Goal: Transaction & Acquisition: Book appointment/travel/reservation

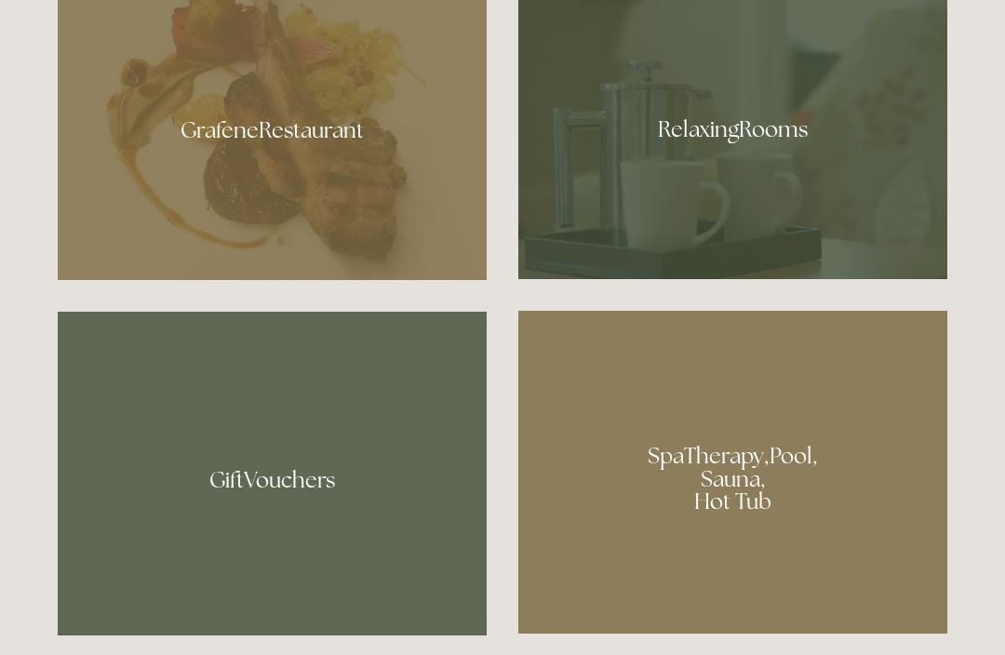
scroll to position [1144, 0]
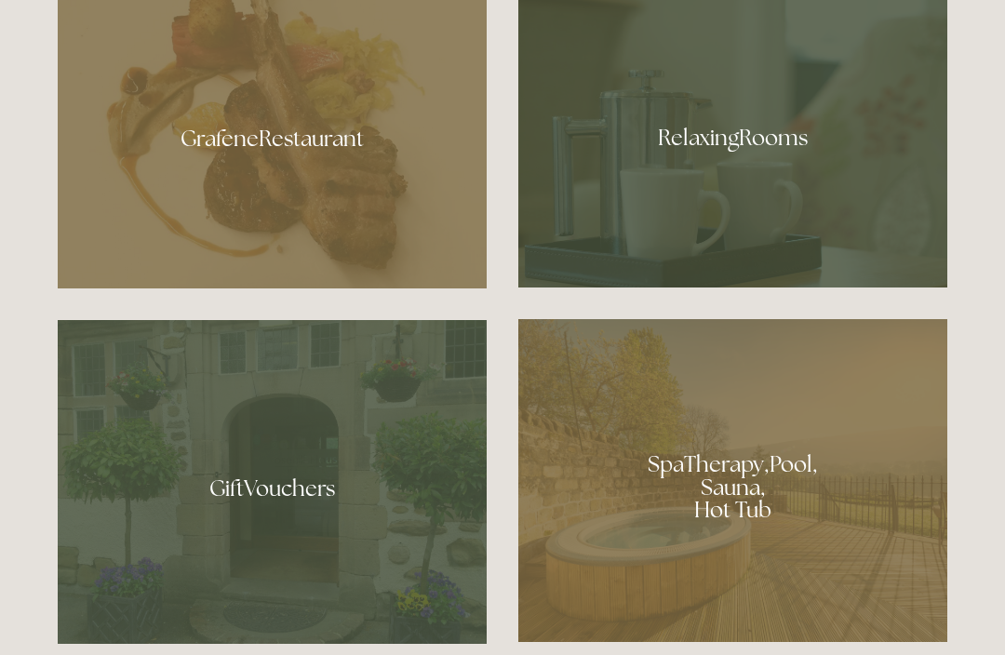
click at [263, 182] on div at bounding box center [272, 131] width 429 height 313
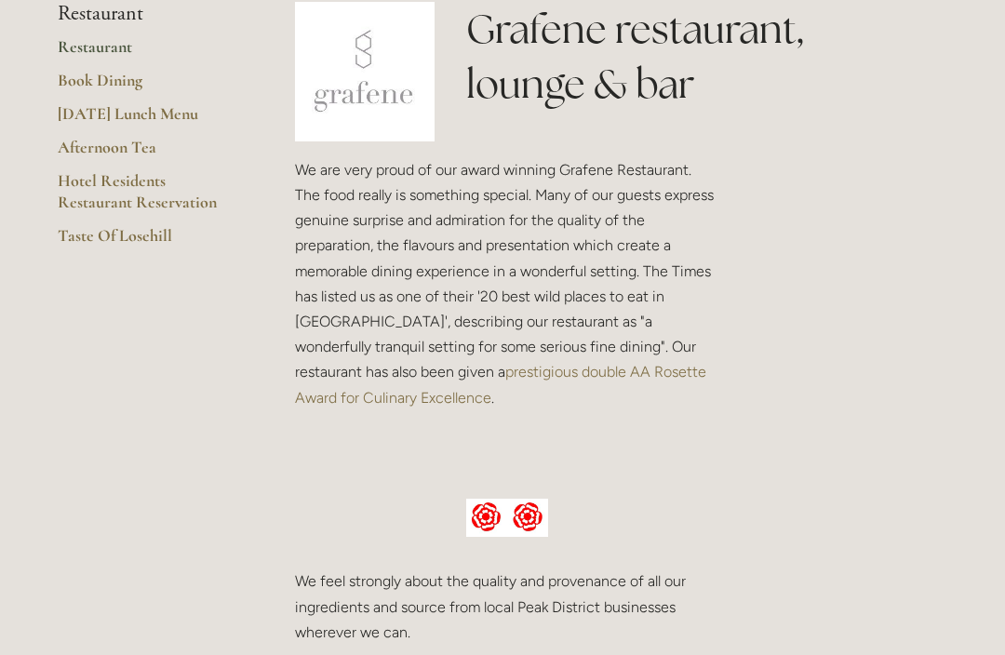
scroll to position [478, 0]
click at [83, 225] on link "Taste Of Losehill" at bounding box center [147, 241] width 178 height 33
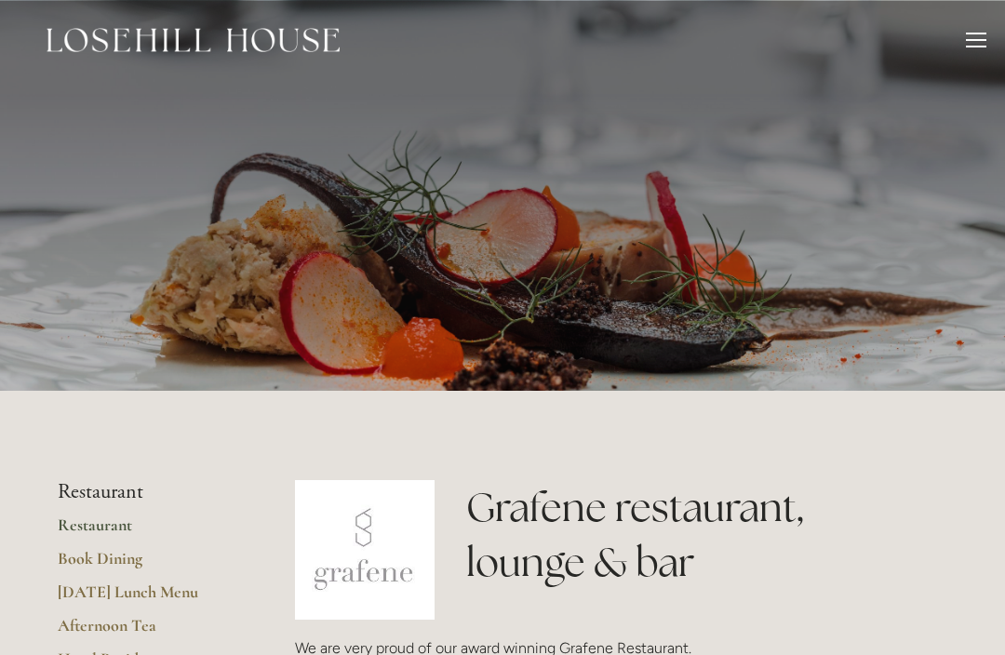
scroll to position [5, 0]
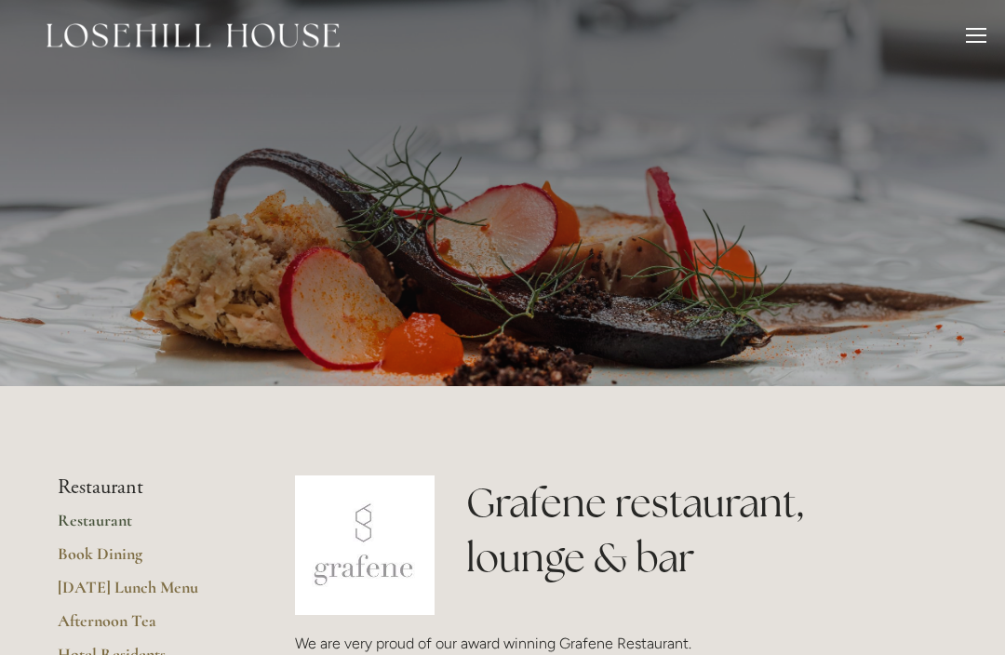
click at [965, 48] on div "Rooms Rooms Your Stay Book a stay Offers Spa About" at bounding box center [502, 35] width 967 height 80
click at [979, 30] on div at bounding box center [976, 38] width 20 height 20
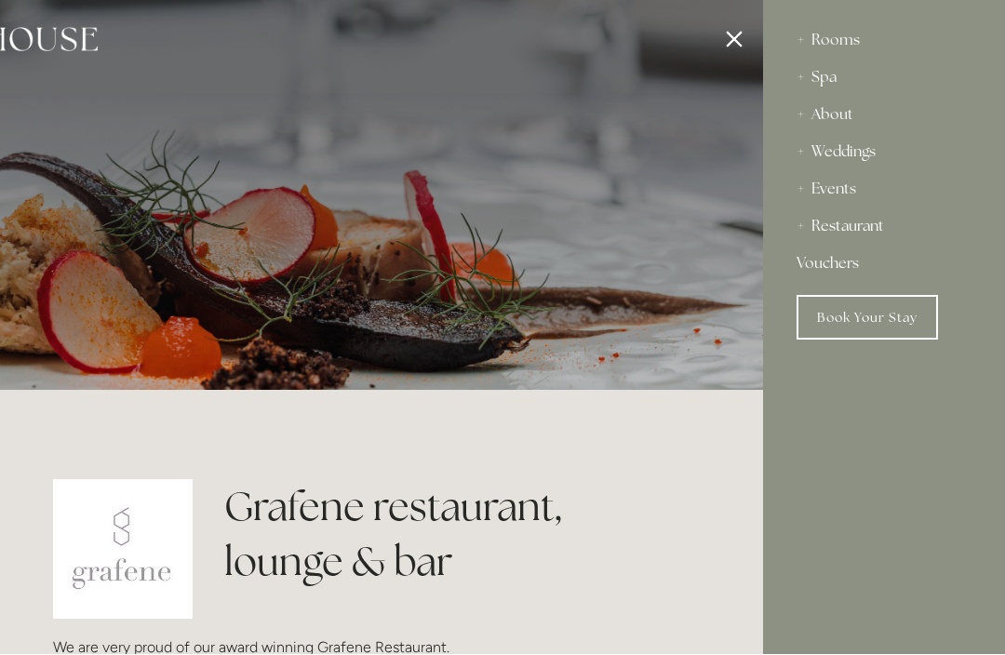
click at [847, 269] on link "Vouchers" at bounding box center [883, 264] width 175 height 37
click at [853, 190] on div "Events" at bounding box center [883, 189] width 175 height 37
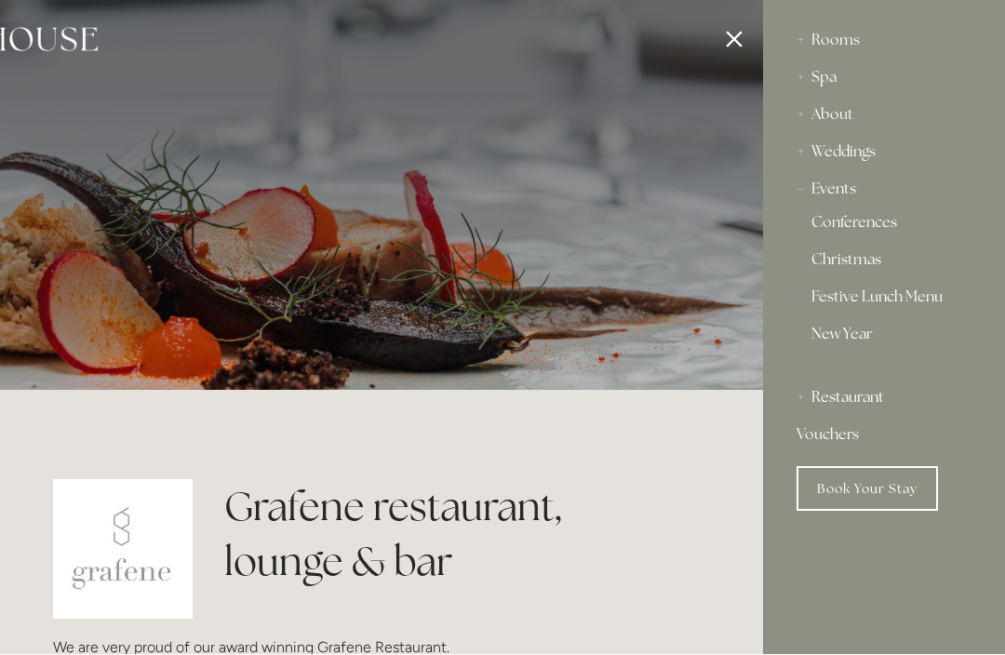
click at [846, 47] on div "Rooms" at bounding box center [883, 40] width 175 height 37
click at [862, 150] on link "Book a stay" at bounding box center [883, 152] width 145 height 22
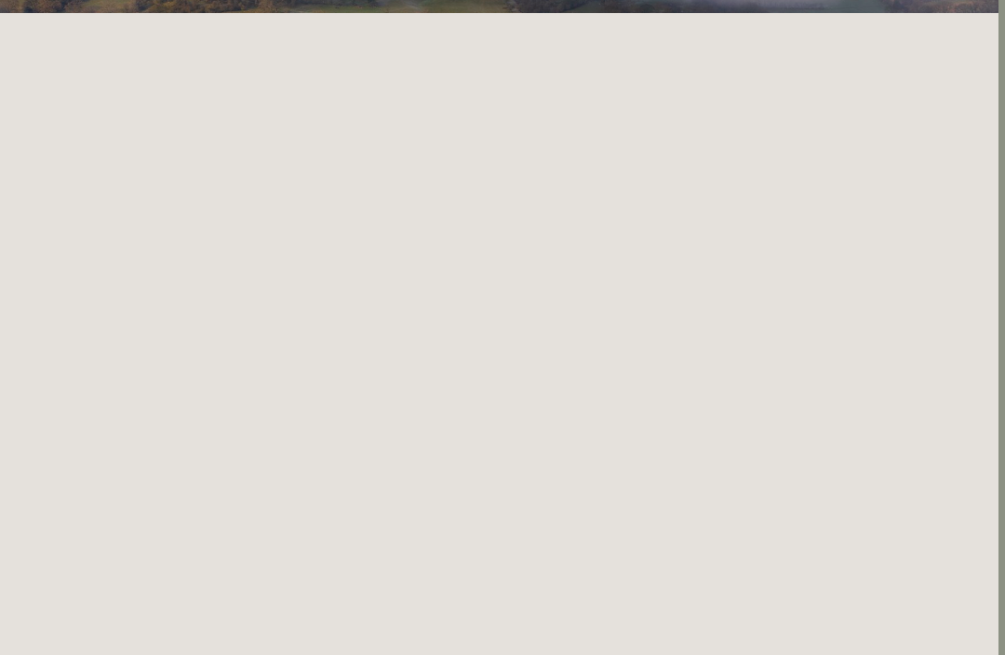
scroll to position [392, 7]
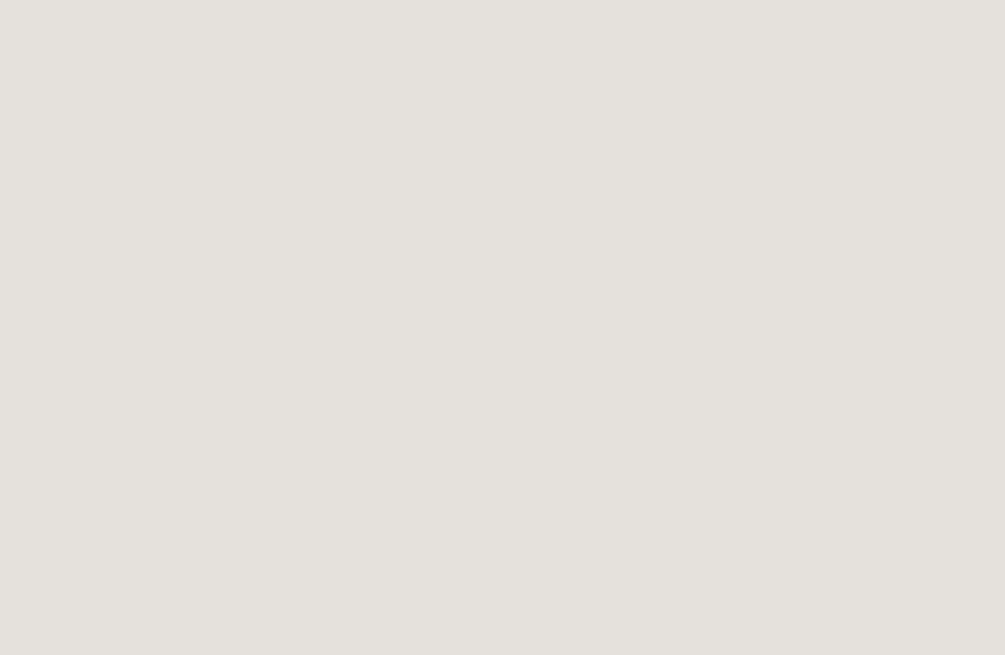
scroll to position [368, 0]
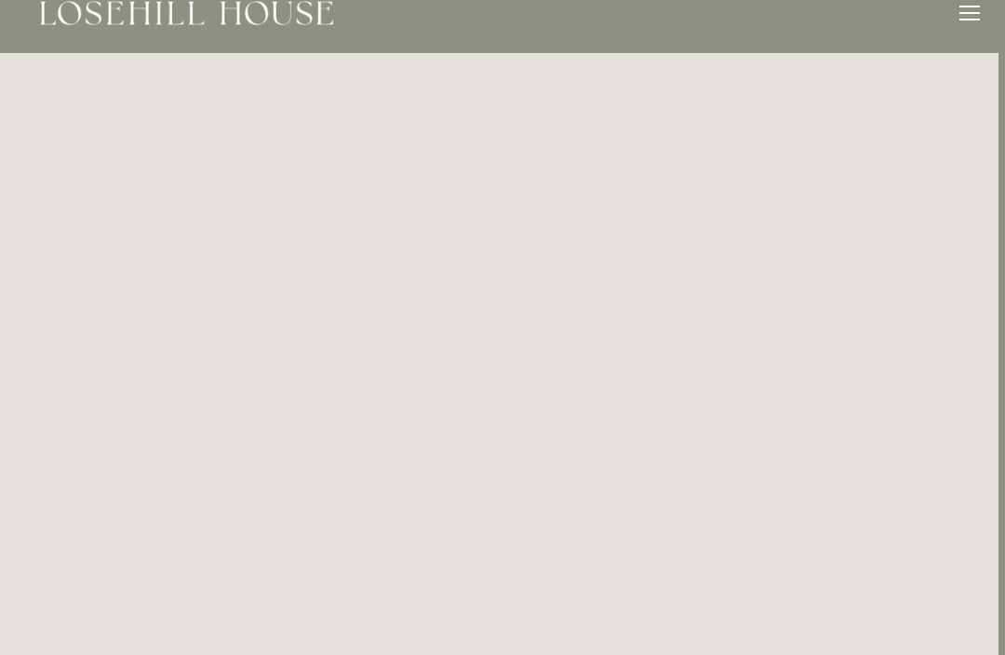
scroll to position [0, 7]
